Goal: Task Accomplishment & Management: Manage account settings

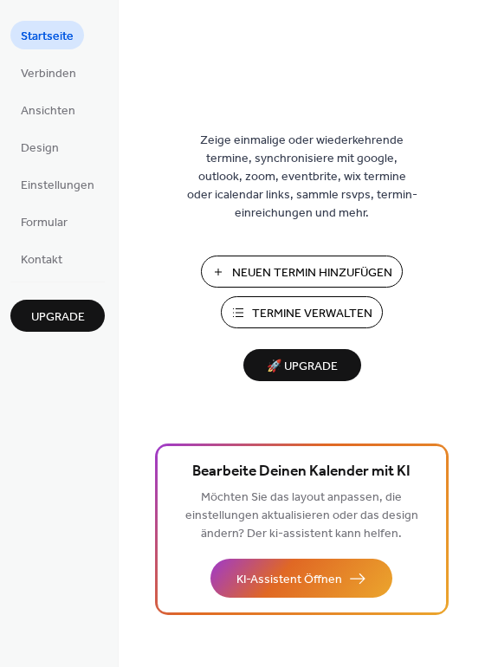
click at [246, 309] on button "Termine Verwalten" at bounding box center [302, 312] width 162 height 32
click at [42, 76] on span "Verbinden" at bounding box center [48, 74] width 55 height 18
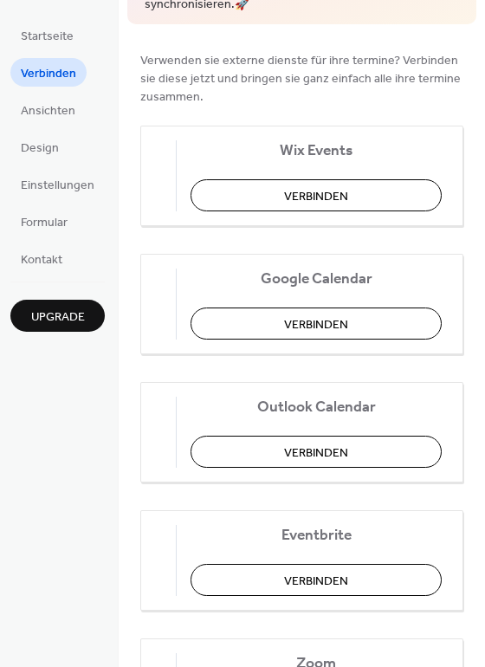
scroll to position [145, 0]
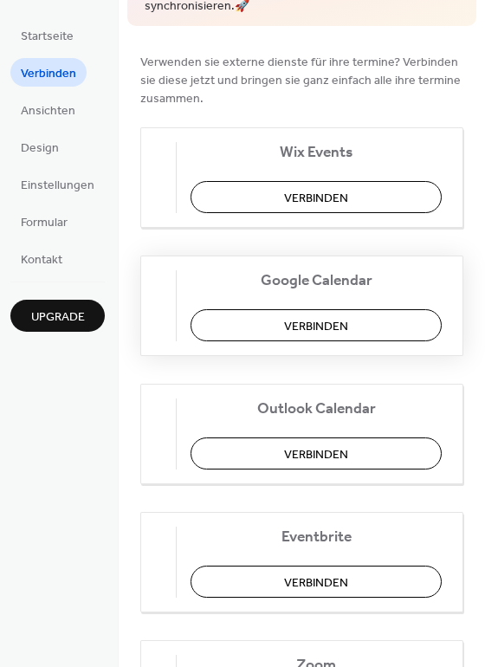
click at [322, 331] on span "Verbinden" at bounding box center [316, 327] width 64 height 18
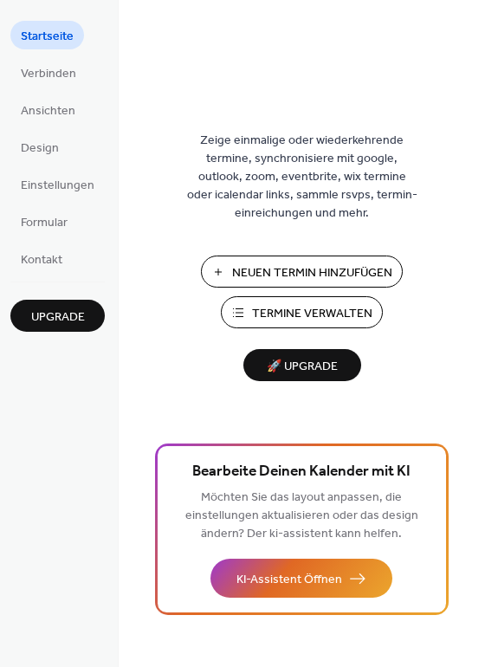
drag, startPoint x: 435, startPoint y: 264, endPoint x: 423, endPoint y: 336, distance: 73.0
click at [423, 336] on div "Zeige einmalige oder wiederkehrende termine, synchronisiere mit google, outlook…" at bounding box center [302, 361] width 367 height 611
click at [57, 257] on span "Kontakt" at bounding box center [42, 260] width 42 height 18
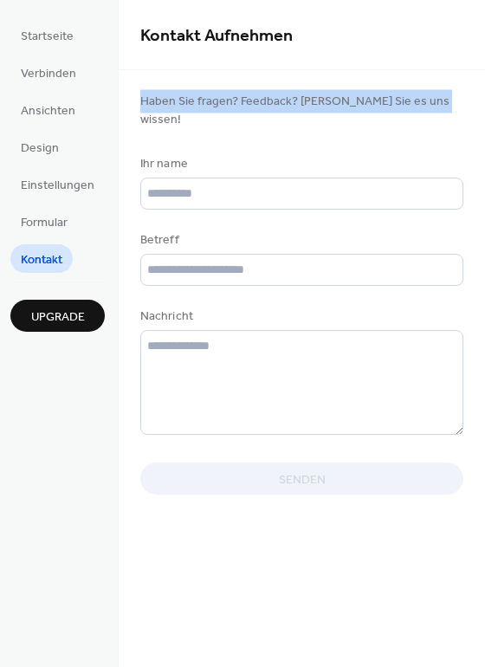
drag, startPoint x: 480, startPoint y: 63, endPoint x: 478, endPoint y: 109, distance: 46.0
click at [478, 109] on div "Kontakt Aufnehmen Haben Sie fragen? Feedback? Lassen Sie es uns wissen! Ihr nam…" at bounding box center [302, 260] width 367 height 521
click at [25, 228] on span "Formular" at bounding box center [44, 223] width 47 height 18
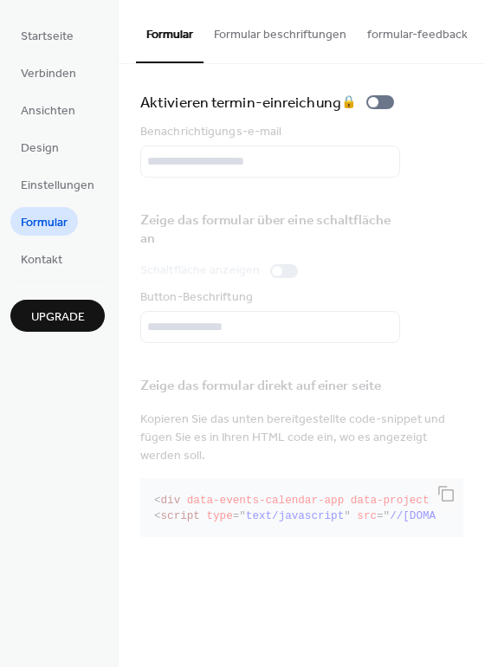
click at [415, 32] on button "formular-feedback" at bounding box center [417, 31] width 121 height 62
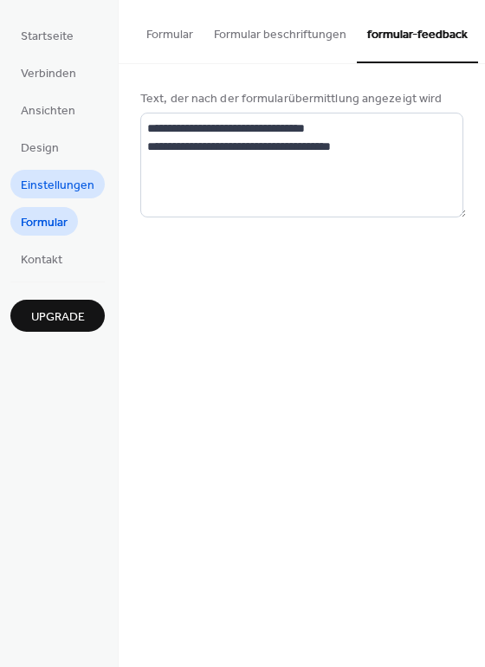
click at [45, 185] on span "Einstellungen" at bounding box center [58, 186] width 74 height 18
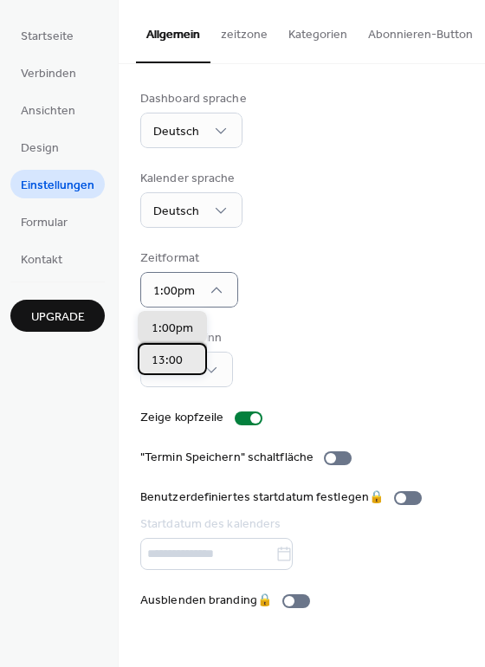
click at [173, 364] on span "13:00" at bounding box center [167, 361] width 31 height 18
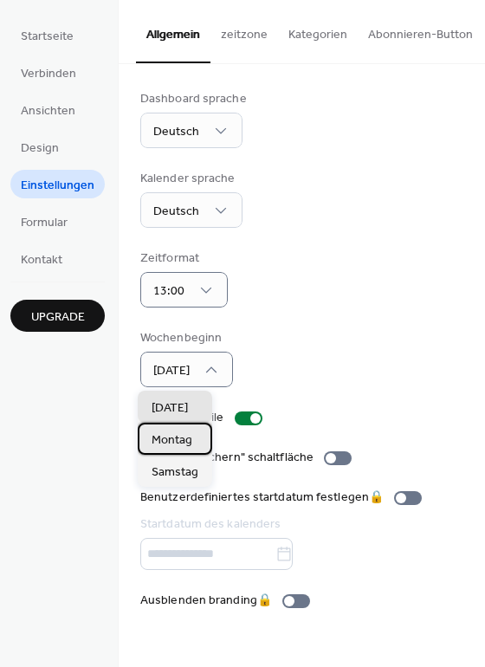
click at [177, 444] on span "Montag" at bounding box center [172, 441] width 41 height 18
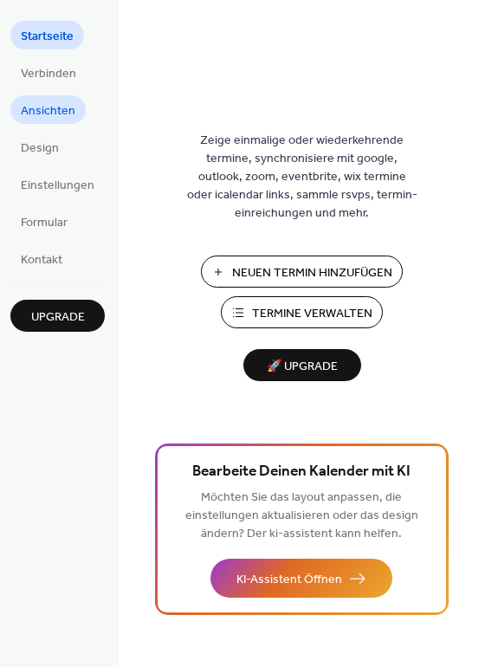
click at [55, 109] on span "Ansichten" at bounding box center [48, 111] width 55 height 18
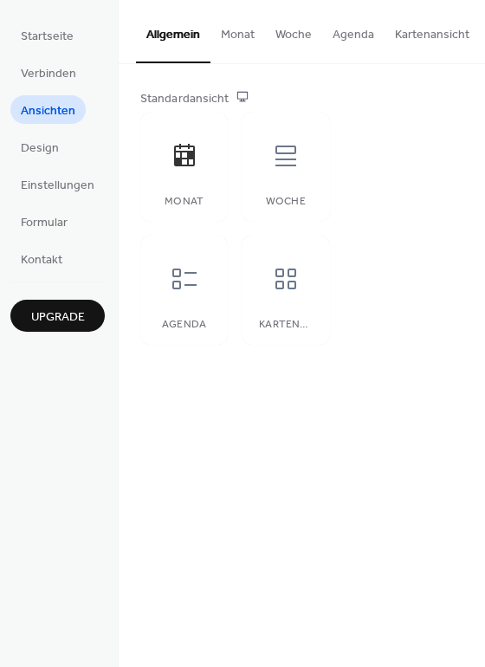
click at [401, 36] on button "Kartenansicht" at bounding box center [432, 31] width 95 height 62
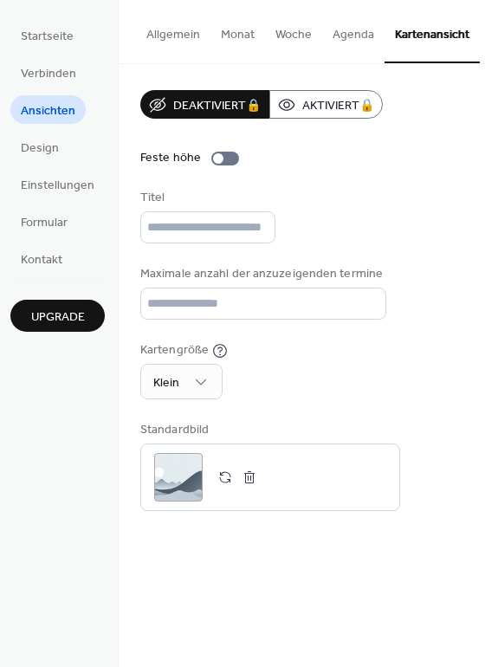
click at [358, 22] on button "Agenda" at bounding box center [353, 31] width 62 height 62
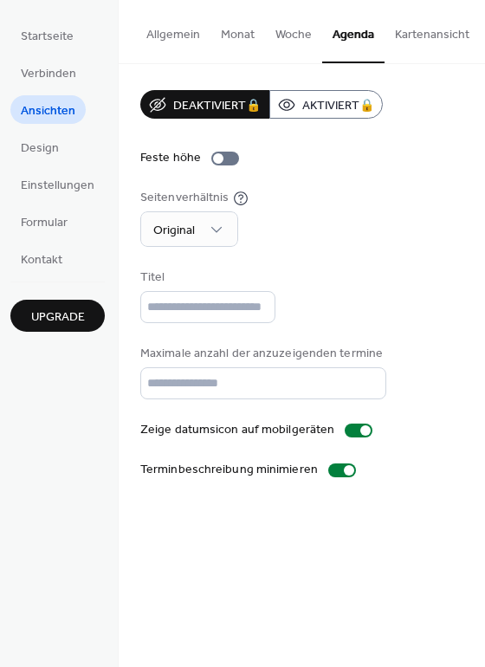
click at [211, 42] on button "Monat" at bounding box center [238, 31] width 55 height 62
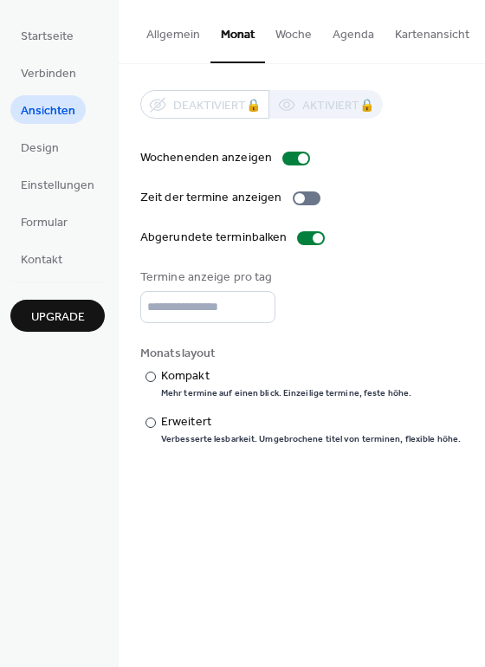
click at [158, 36] on button "Allgemein" at bounding box center [173, 31] width 75 height 62
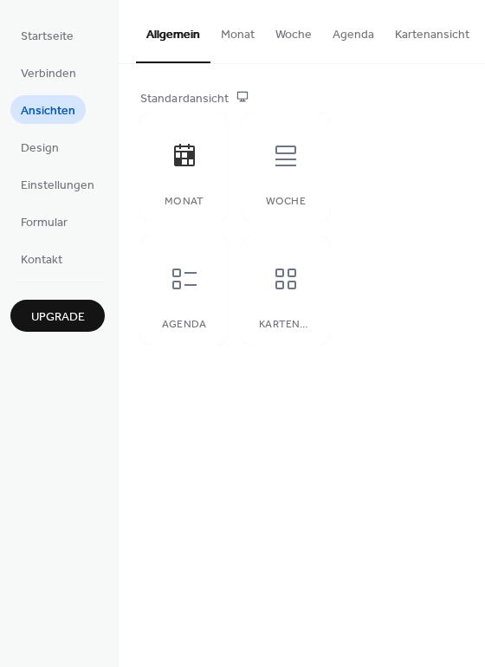
click at [233, 38] on button "Monat" at bounding box center [238, 31] width 55 height 62
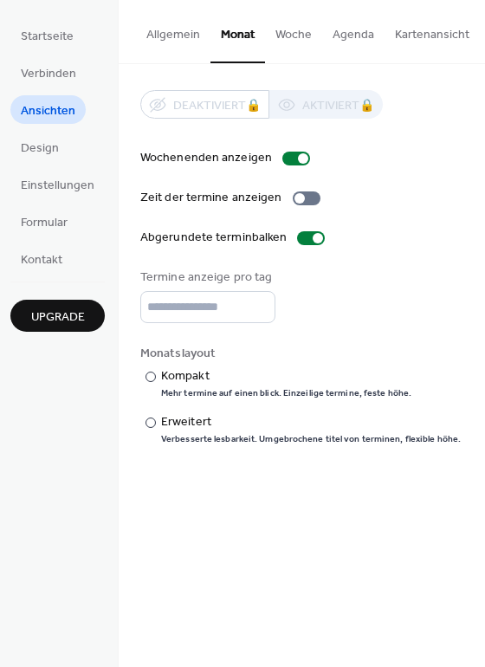
drag, startPoint x: 479, startPoint y: 81, endPoint x: 479, endPoint y: 106, distance: 24.3
click at [479, 106] on div "Deaktiviert 🔒 Aktiviert 🔒 Wochenenden anzeigen Zeit der termine anzeigen Abgeru…" at bounding box center [302, 267] width 367 height 407
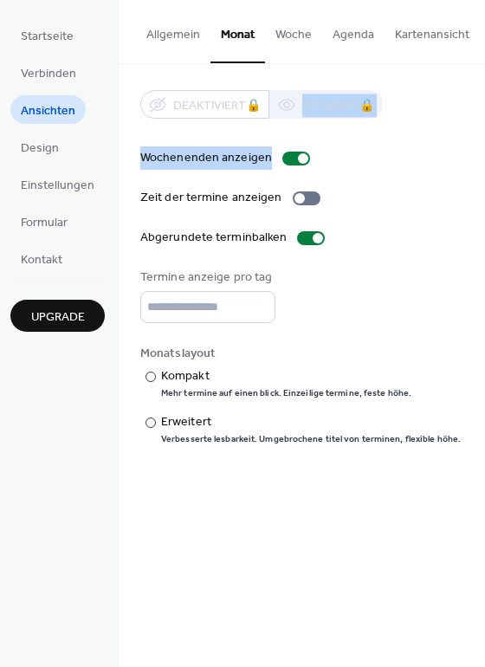
drag, startPoint x: 480, startPoint y: 80, endPoint x: 471, endPoint y: 166, distance: 86.2
click at [471, 166] on div "Deaktiviert 🔒 Aktiviert 🔒 Wochenenden anzeigen Zeit der termine anzeigen Abgeru…" at bounding box center [302, 267] width 367 height 407
drag, startPoint x: 482, startPoint y: 133, endPoint x: 482, endPoint y: 152, distance: 19.1
click at [482, 152] on div "Deaktiviert 🔒 Aktiviert 🔒 Wochenenden anzeigen Zeit der termine anzeigen Abgeru…" at bounding box center [302, 267] width 367 height 407
click at [55, 152] on span "Design" at bounding box center [40, 149] width 38 height 18
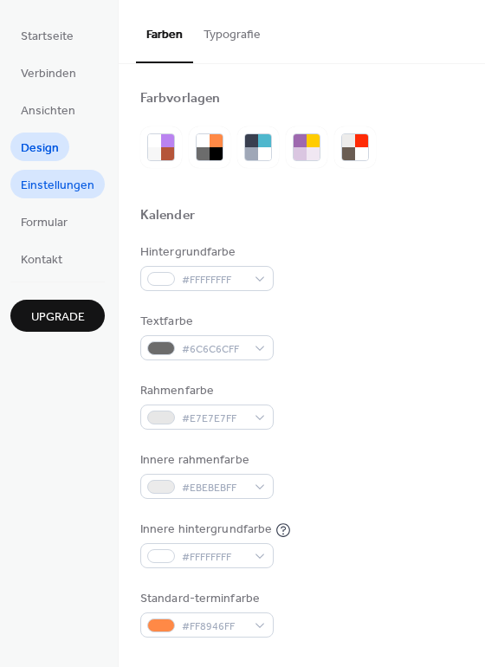
click at [72, 185] on span "Einstellungen" at bounding box center [58, 186] width 74 height 18
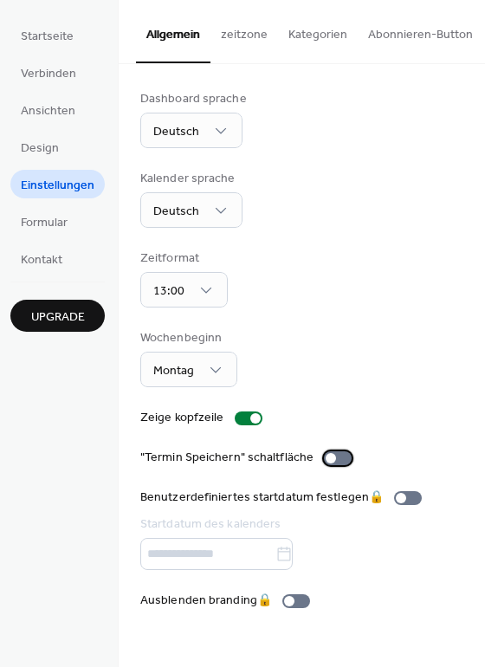
click at [338, 462] on div at bounding box center [338, 459] width 28 height 14
click at [311, 38] on button "Kategorien" at bounding box center [318, 31] width 80 height 62
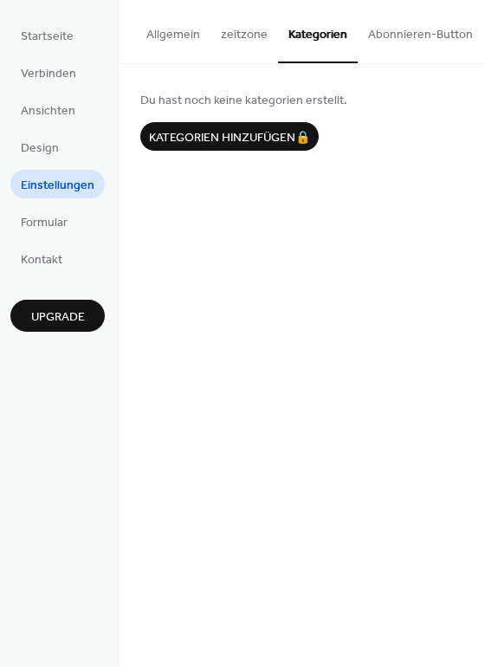
click at [414, 28] on button "Abonnieren-Button" at bounding box center [421, 31] width 126 height 62
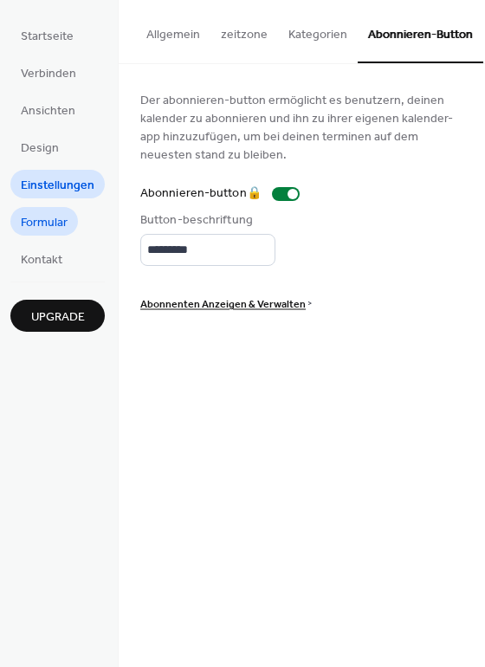
click at [50, 222] on span "Formular" at bounding box center [44, 223] width 47 height 18
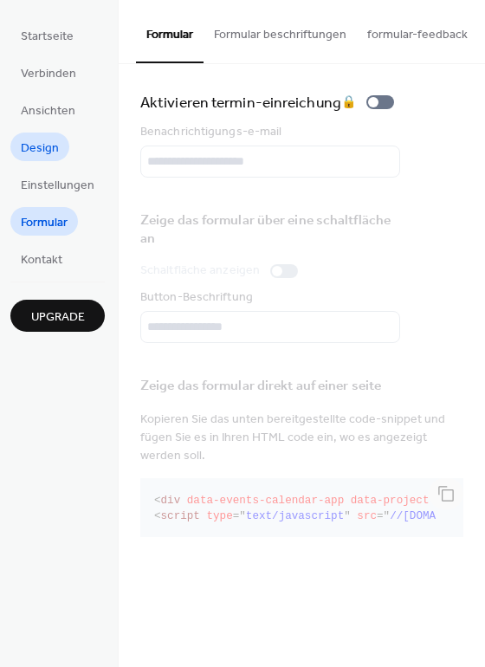
click at [38, 146] on span "Design" at bounding box center [40, 149] width 38 height 18
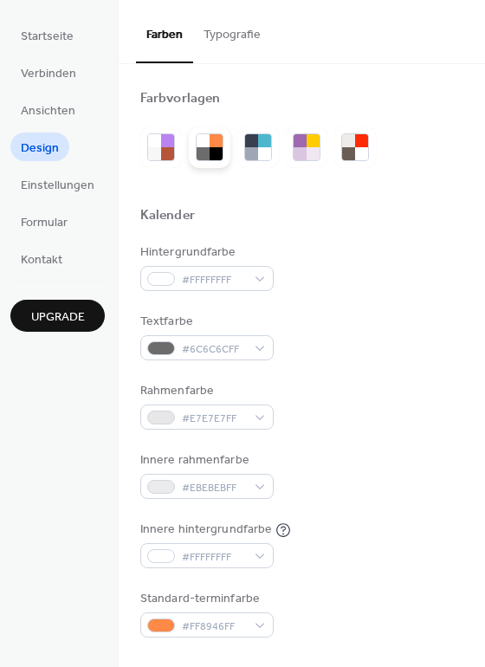
click at [203, 144] on div at bounding box center [203, 140] width 13 height 13
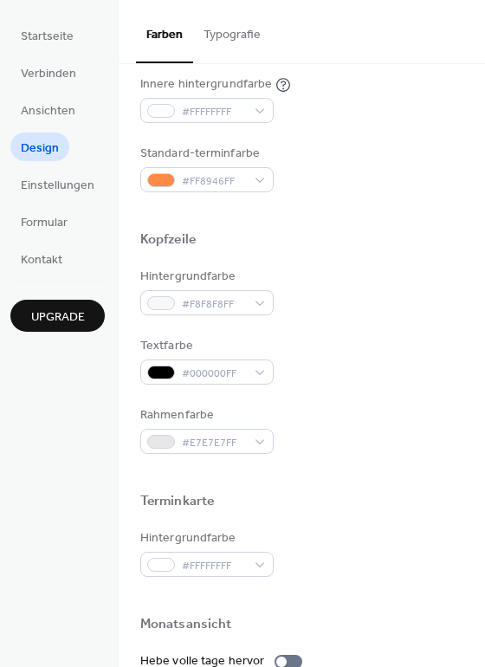
scroll to position [449, 0]
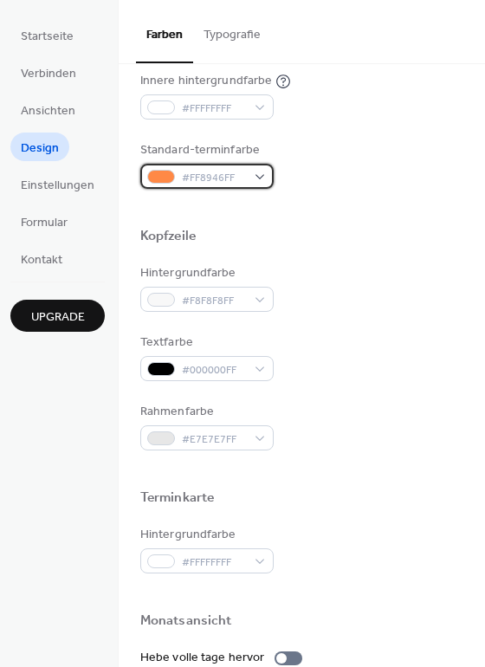
click at [263, 176] on div "#FF8946FF" at bounding box center [206, 176] width 133 height 25
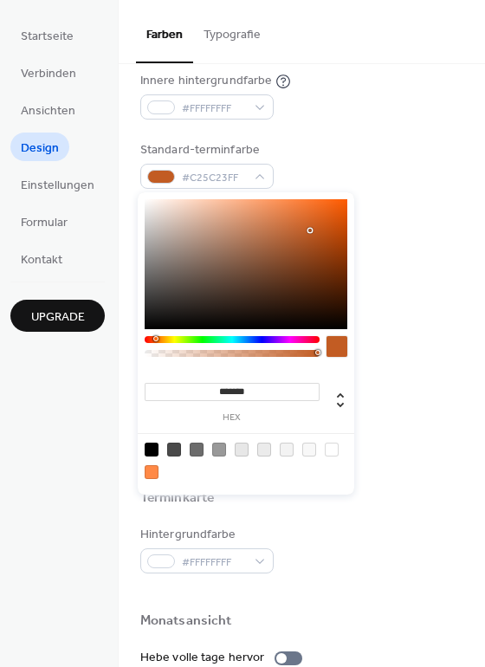
drag, startPoint x: 289, startPoint y: 201, endPoint x: 311, endPoint y: 231, distance: 36.6
click at [311, 231] on div at bounding box center [246, 264] width 203 height 130
type input "*******"
click at [409, 271] on div "Hintergrundfarbe #F8F8F8FF" at bounding box center [301, 288] width 323 height 48
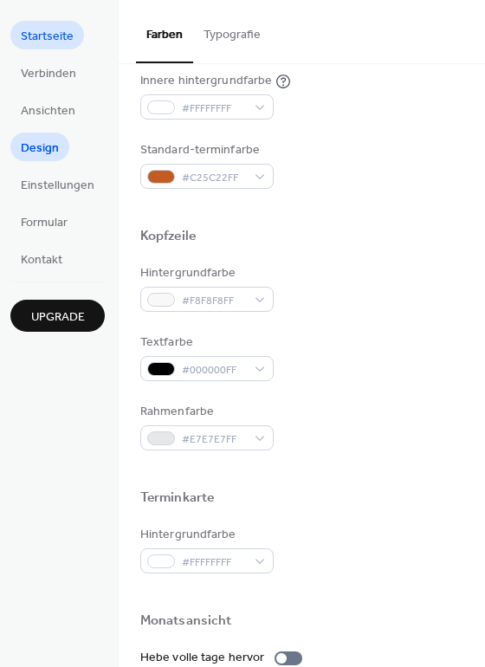
click at [36, 36] on span "Startseite" at bounding box center [47, 37] width 53 height 18
